Goal: Task Accomplishment & Management: Complete application form

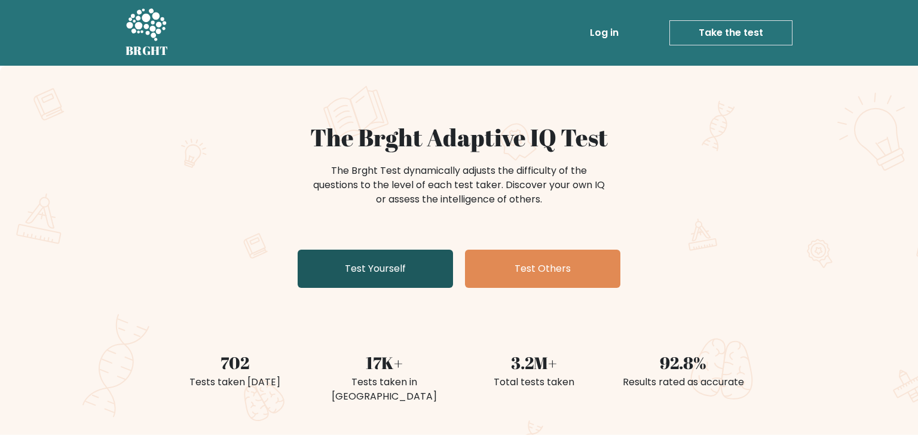
click at [330, 273] on link "Test Yourself" at bounding box center [375, 269] width 155 height 38
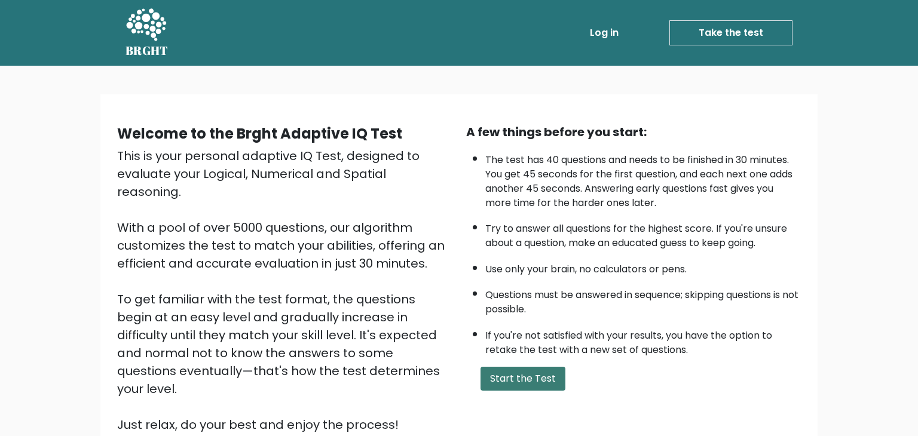
click at [543, 372] on button "Start the Test" at bounding box center [523, 379] width 85 height 24
click at [521, 378] on button "Start the Test" at bounding box center [523, 379] width 85 height 24
click at [739, 44] on link "Take the test" at bounding box center [730, 32] width 123 height 25
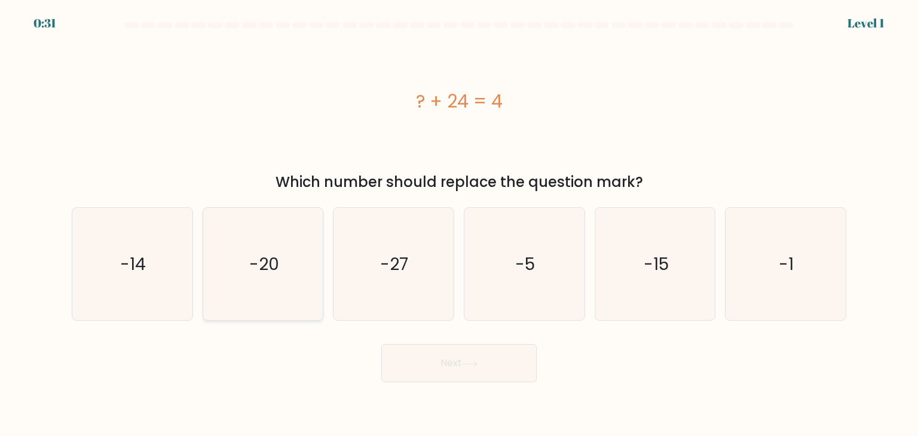
click at [252, 274] on text "-20" at bounding box center [264, 264] width 30 height 24
click at [459, 224] on input "b. -20" at bounding box center [459, 221] width 1 height 6
radio input "true"
click at [502, 373] on button "Next" at bounding box center [458, 363] width 155 height 38
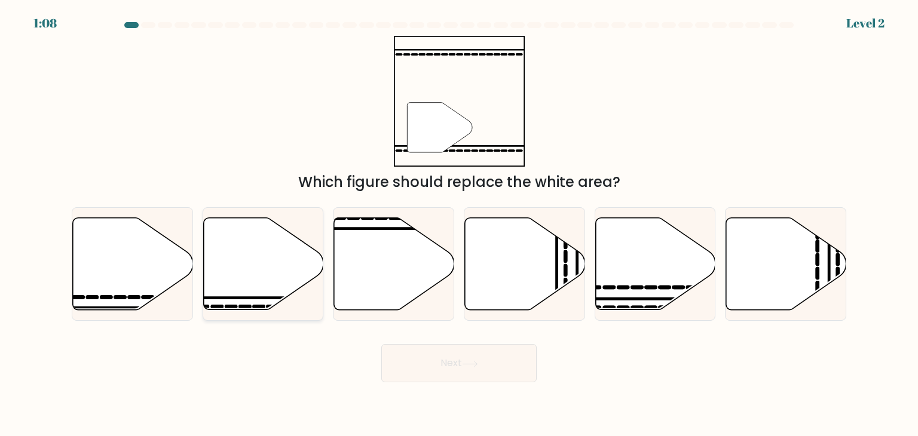
click at [234, 277] on icon at bounding box center [263, 264] width 120 height 92
click at [459, 224] on input "b." at bounding box center [459, 221] width 1 height 6
radio input "true"
click at [515, 352] on button "Next" at bounding box center [458, 363] width 155 height 38
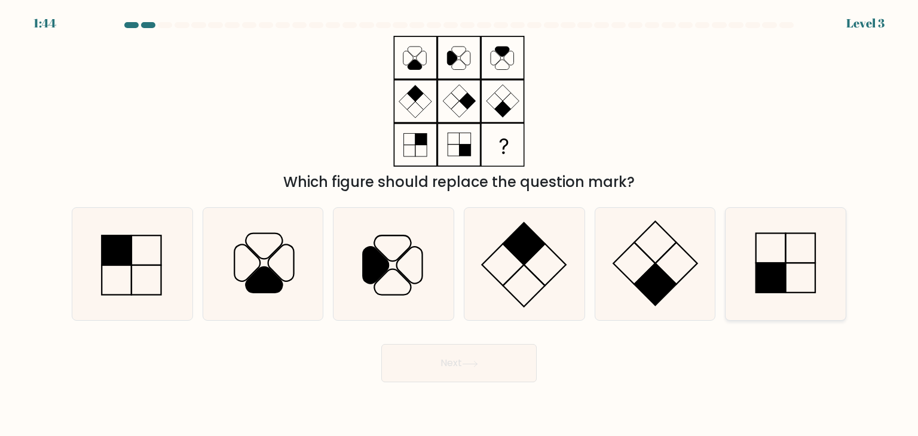
click at [765, 249] on icon at bounding box center [785, 264] width 112 height 112
click at [460, 224] on input "f." at bounding box center [459, 221] width 1 height 6
radio input "true"
click at [485, 363] on button "Next" at bounding box center [458, 363] width 155 height 38
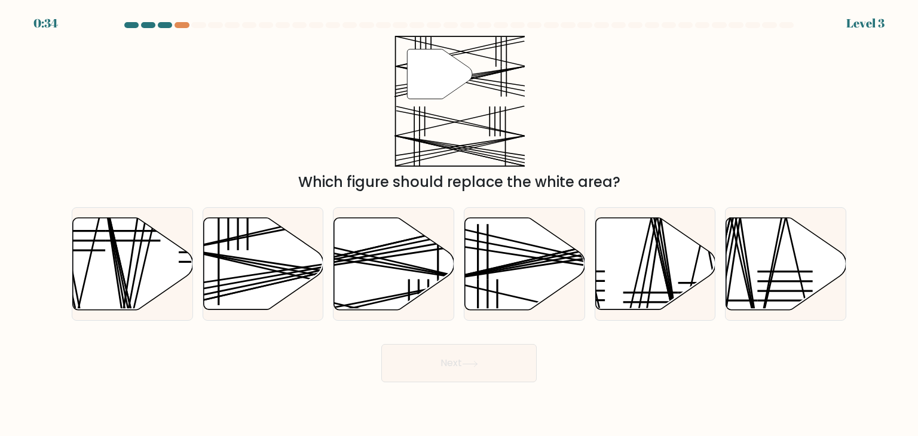
click at [127, 188] on div "Which figure should replace the white area?" at bounding box center [459, 183] width 760 height 22
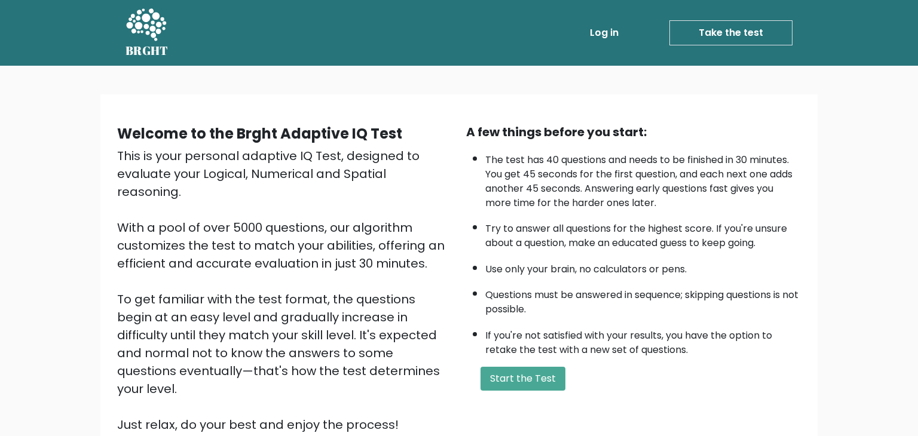
click at [748, 38] on link "Take the test" at bounding box center [730, 32] width 123 height 25
click at [536, 383] on button "Start the Test" at bounding box center [523, 379] width 85 height 24
